Goal: Entertainment & Leisure: Consume media (video, audio)

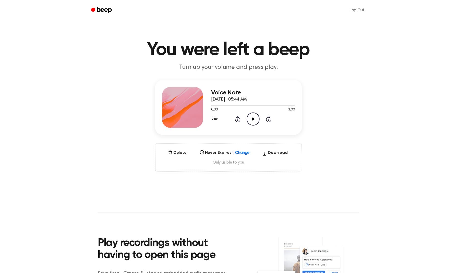
click at [253, 121] on icon "Play Audio" at bounding box center [252, 118] width 13 height 13
click at [237, 104] on div at bounding box center [253, 105] width 84 height 4
click at [252, 122] on icon "Play Audio" at bounding box center [252, 118] width 13 height 13
click at [252, 122] on icon "Pause Audio" at bounding box center [252, 118] width 13 height 13
click at [252, 122] on icon "Play Audio" at bounding box center [252, 118] width 13 height 13
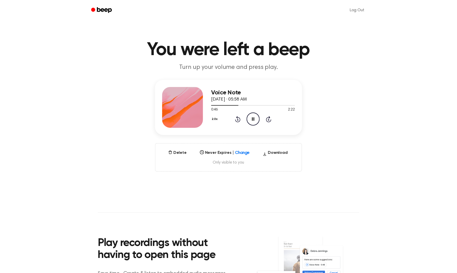
click at [252, 122] on icon "Pause Audio" at bounding box center [252, 118] width 13 height 13
click at [252, 122] on icon "Play Audio" at bounding box center [252, 118] width 13 height 13
click at [252, 122] on icon "Pause Audio" at bounding box center [252, 118] width 13 height 13
click at [252, 122] on icon "Play Audio" at bounding box center [252, 118] width 13 height 13
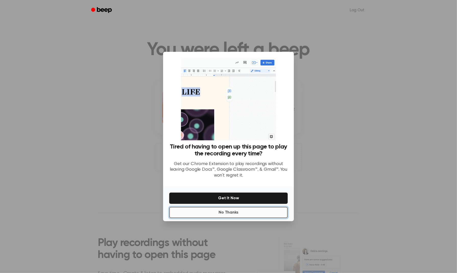
click at [245, 210] on button "No Thanks" at bounding box center [228, 212] width 118 height 11
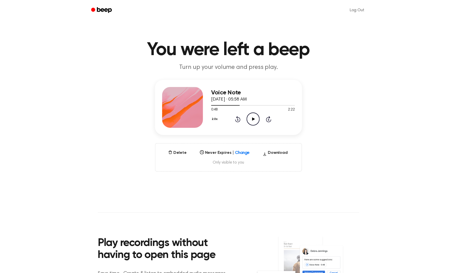
click at [253, 116] on icon "Play Audio" at bounding box center [252, 118] width 13 height 13
